Goal: Task Accomplishment & Management: Manage account settings

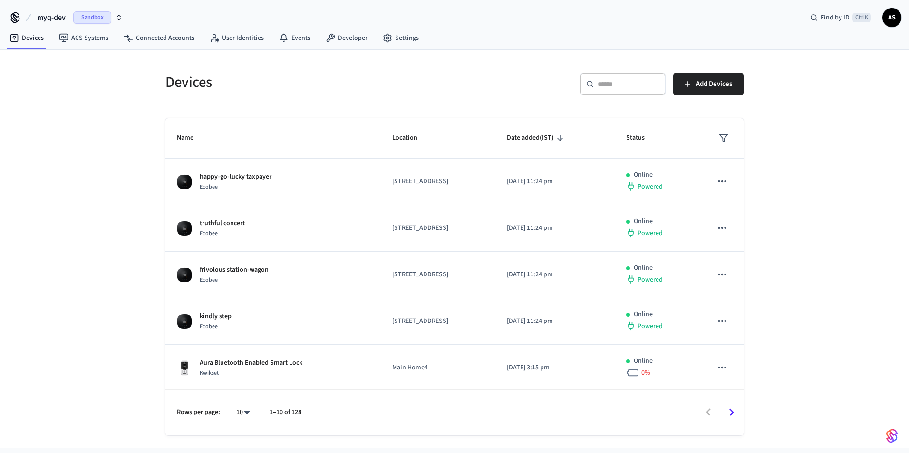
click at [105, 172] on div "Devices ​ ​ Add Devices Name Location Date added (IST) Status happy-go-lucky ta…" at bounding box center [454, 249] width 909 height 398
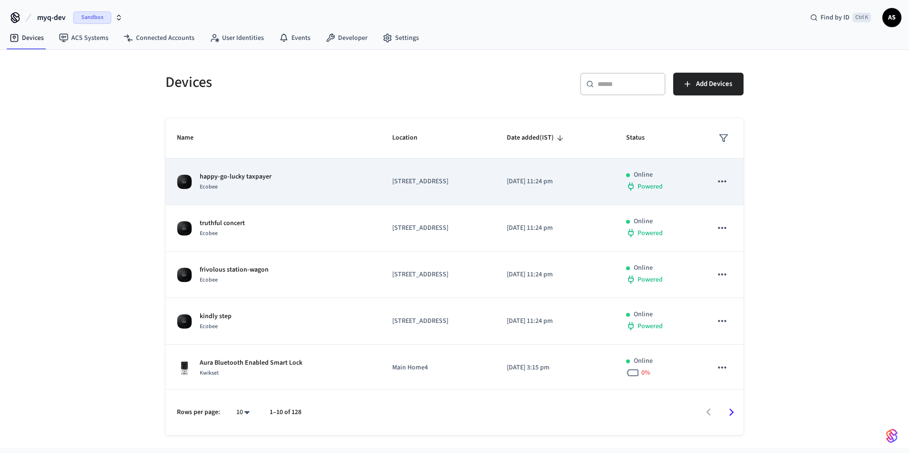
click at [716, 185] on icon "sticky table" at bounding box center [722, 181] width 12 height 12
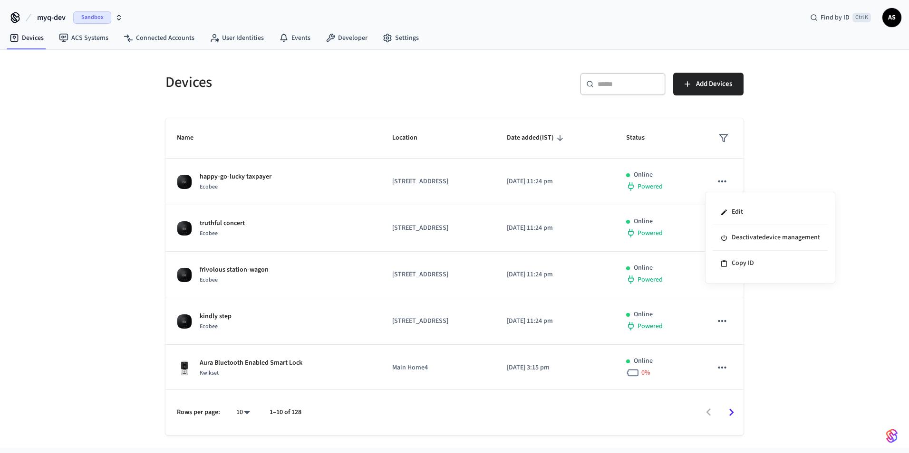
click at [860, 330] on div at bounding box center [454, 226] width 909 height 453
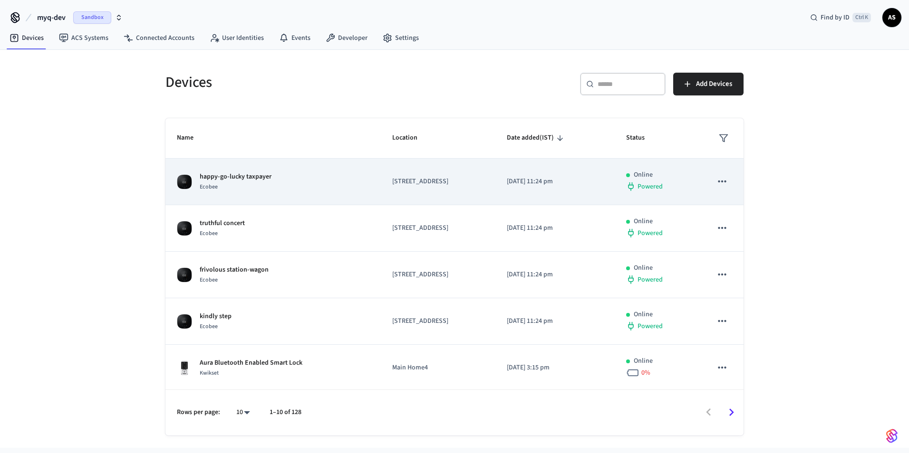
click at [495, 187] on td "[STREET_ADDRESS]" at bounding box center [438, 182] width 115 height 47
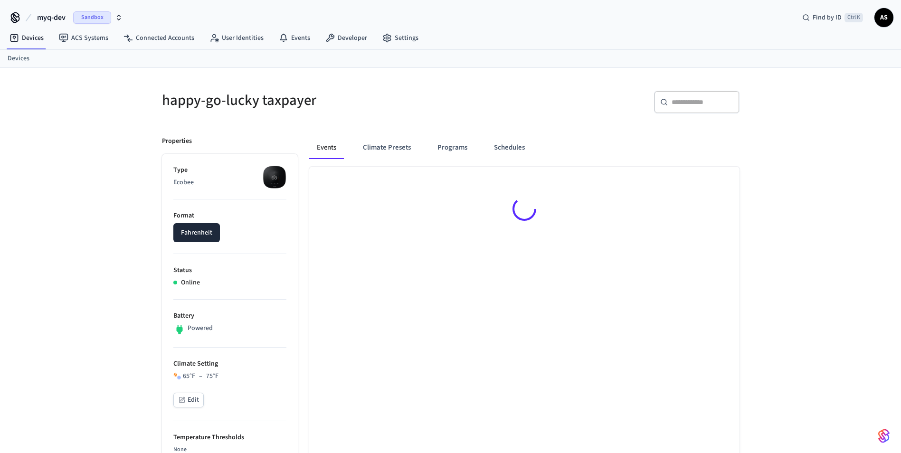
click at [252, 177] on li "Type Ecobee" at bounding box center [229, 182] width 113 height 34
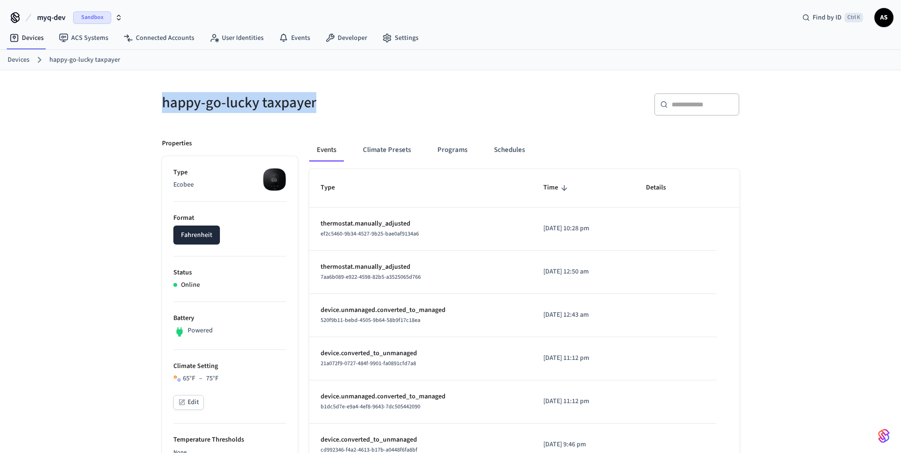
drag, startPoint x: 156, startPoint y: 106, endPoint x: 320, endPoint y: 108, distance: 163.9
click at [320, 108] on div "happy-go-lucky taxpayer" at bounding box center [298, 103] width 295 height 42
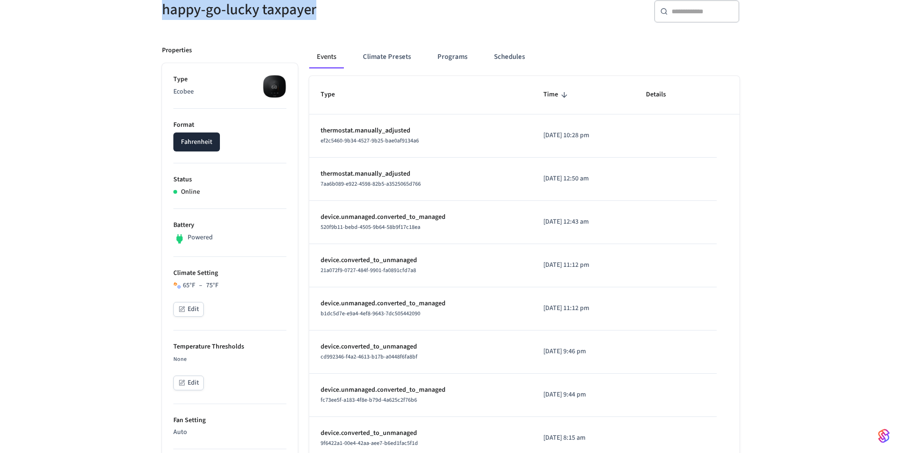
scroll to position [95, 0]
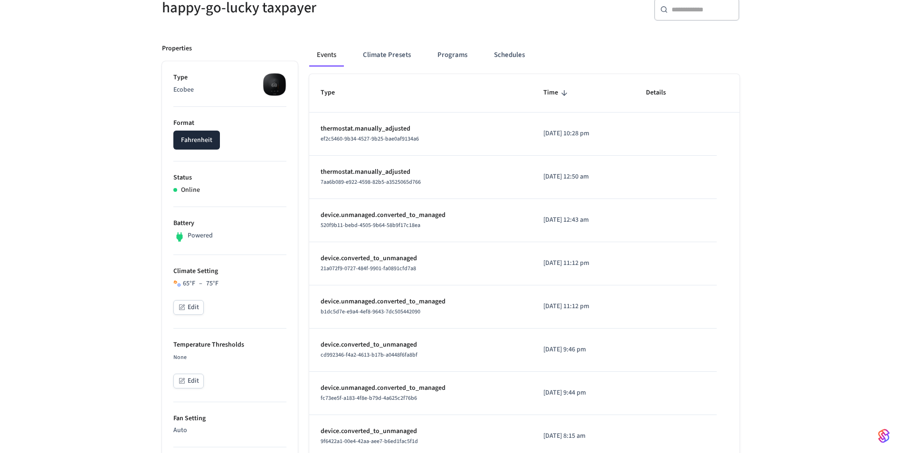
click at [191, 192] on p "Online" at bounding box center [190, 190] width 19 height 10
drag, startPoint x: 191, startPoint y: 192, endPoint x: 200, endPoint y: 237, distance: 46.0
click at [200, 237] on p "Powered" at bounding box center [200, 236] width 25 height 10
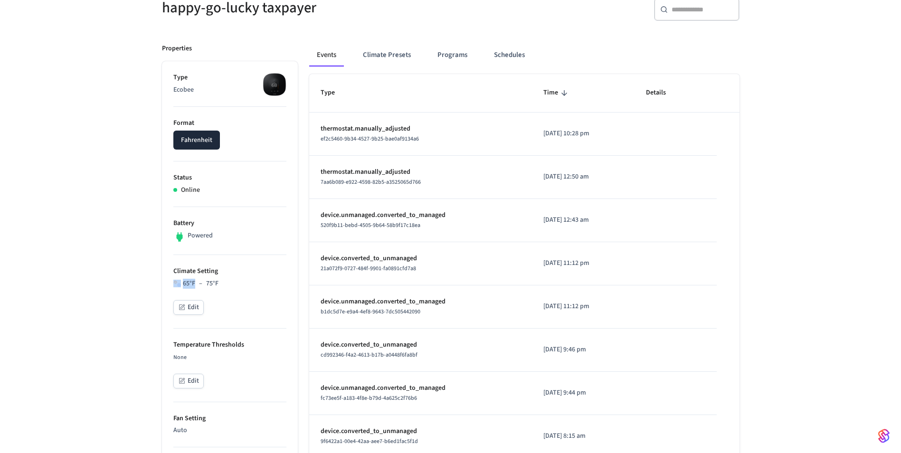
drag, startPoint x: 200, startPoint y: 237, endPoint x: 177, endPoint y: 281, distance: 49.7
click at [177, 281] on div "65 °F – 75 °F" at bounding box center [229, 284] width 113 height 10
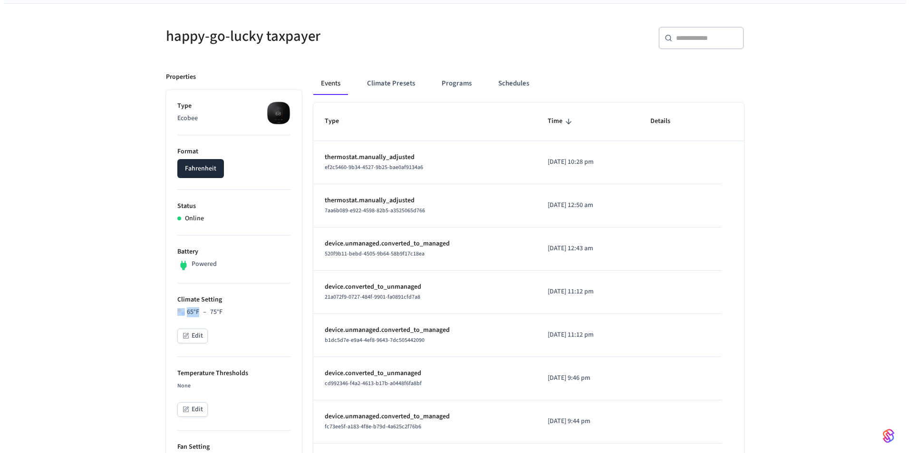
scroll to position [0, 0]
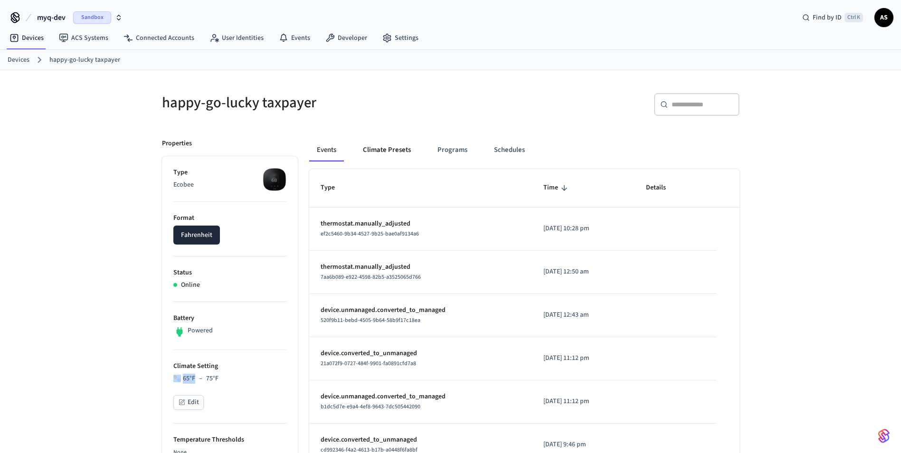
click at [391, 154] on button "Climate Presets" at bounding box center [386, 150] width 63 height 23
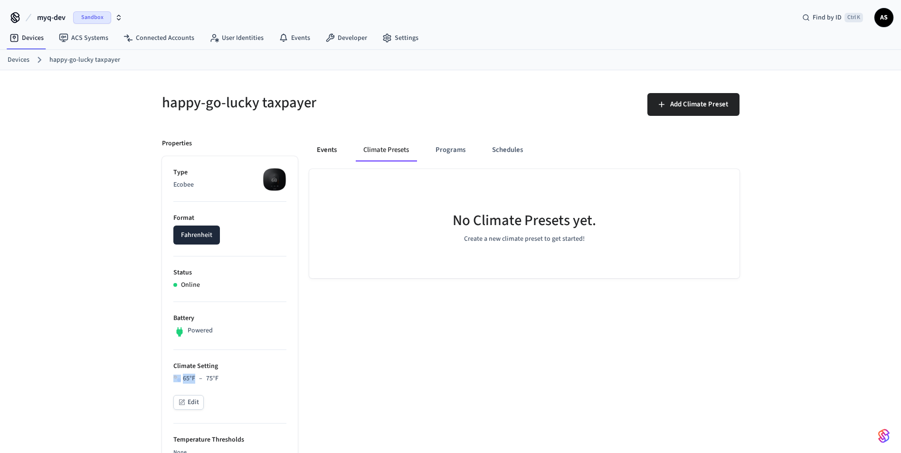
click at [330, 150] on button "Events" at bounding box center [326, 150] width 35 height 23
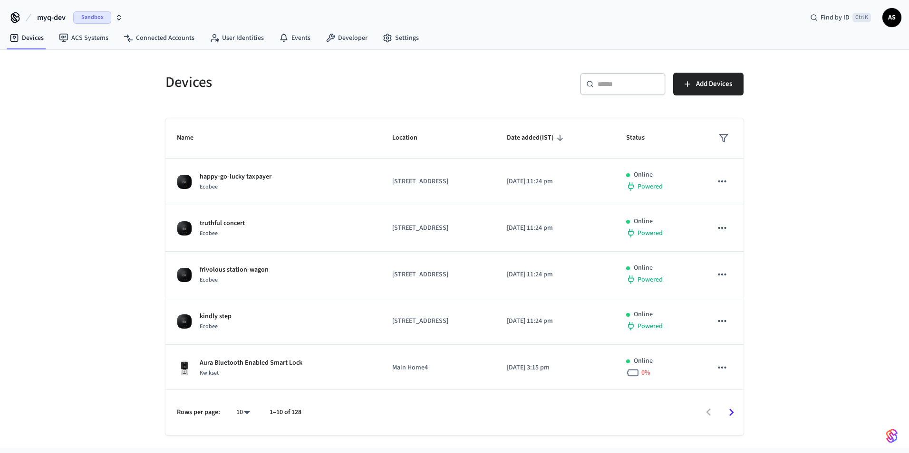
click at [67, 19] on button "myq-dev Sandbox" at bounding box center [79, 18] width 91 height 20
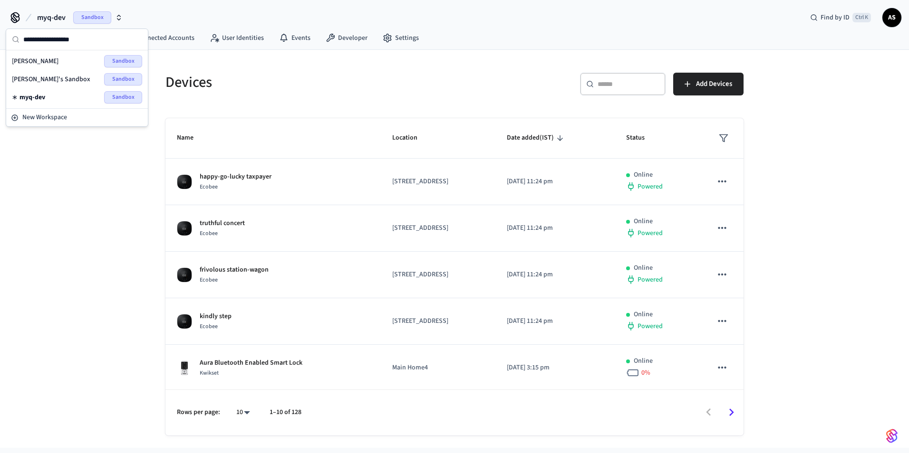
click at [23, 209] on div "Devices ​ ​ Add Devices Name Location Date added (IST) Status happy-go-lucky ta…" at bounding box center [454, 249] width 909 height 398
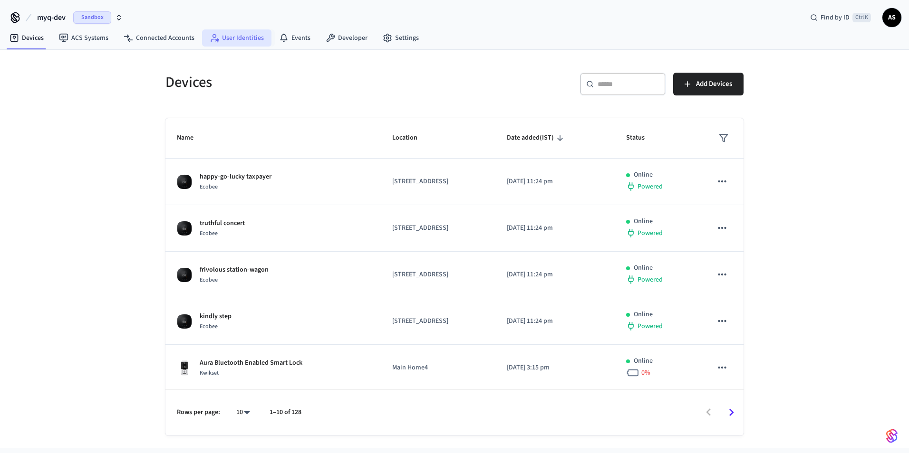
click at [249, 40] on link "User Identities" at bounding box center [236, 37] width 69 height 17
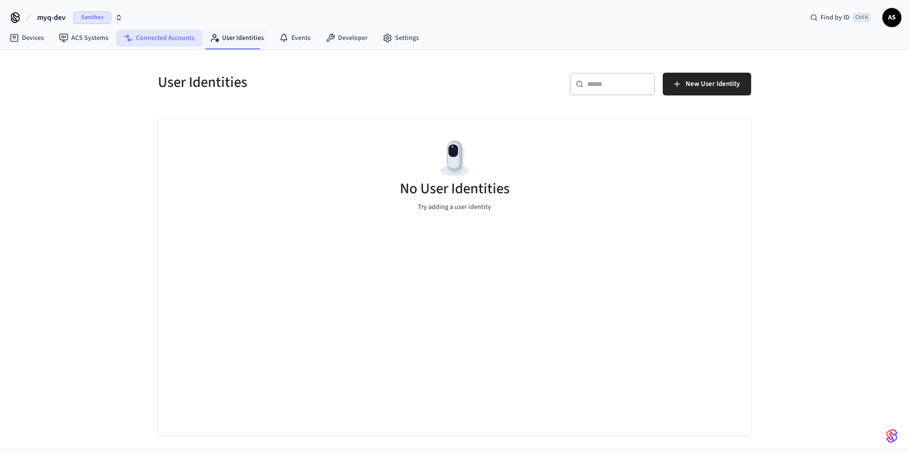
click at [174, 37] on link "Connected Accounts" at bounding box center [159, 37] width 86 height 17
click at [100, 42] on link "ACS Systems" at bounding box center [83, 37] width 65 height 17
click at [21, 42] on link "Devices" at bounding box center [26, 37] width 49 height 17
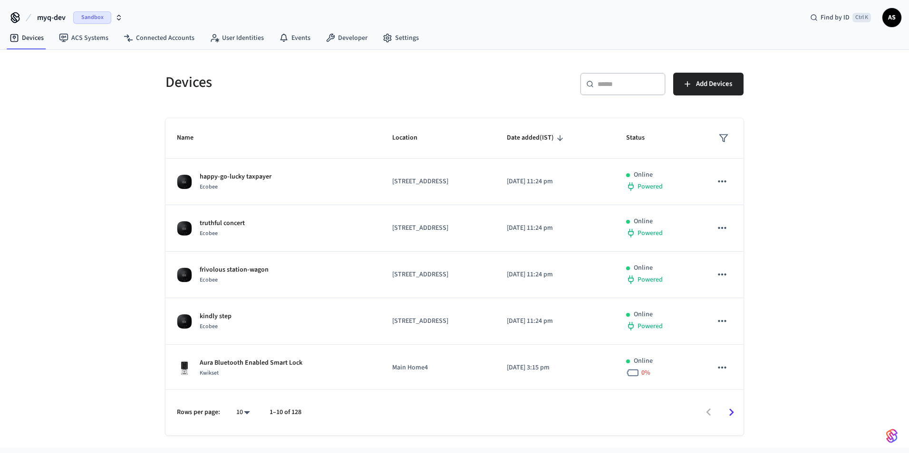
click at [51, 14] on span "myq-dev" at bounding box center [51, 17] width 29 height 11
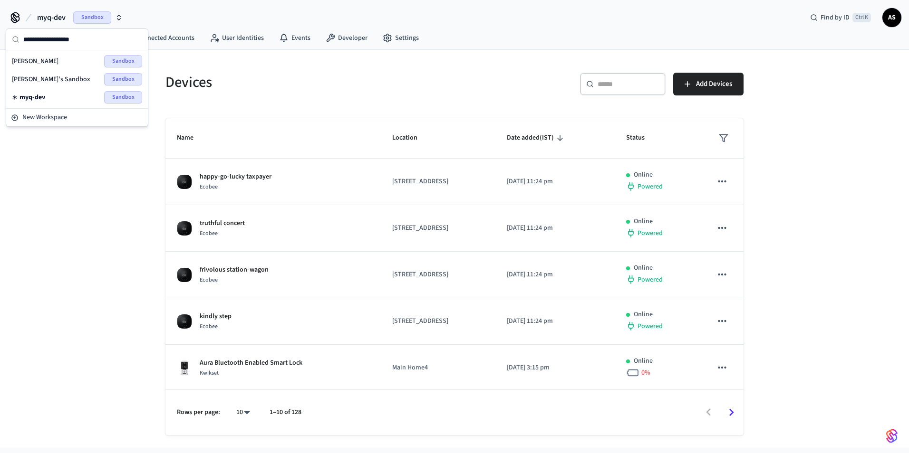
click at [47, 195] on div "Devices ​ ​ Add Devices Name Location Date added (IST) Status happy-go-lucky ta…" at bounding box center [454, 249] width 909 height 398
